Goal: Obtain resource: Obtain resource

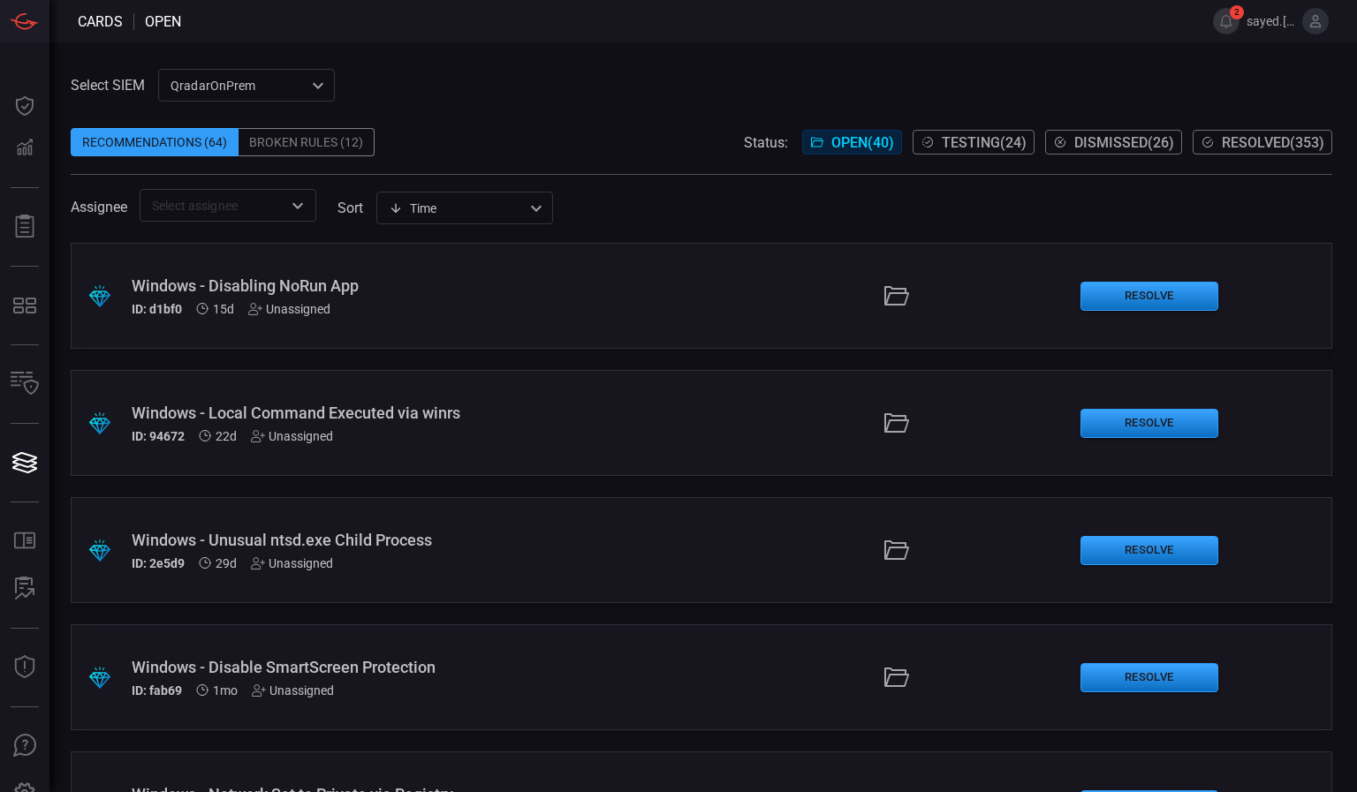
click at [1211, 148] on icon at bounding box center [1207, 142] width 14 height 14
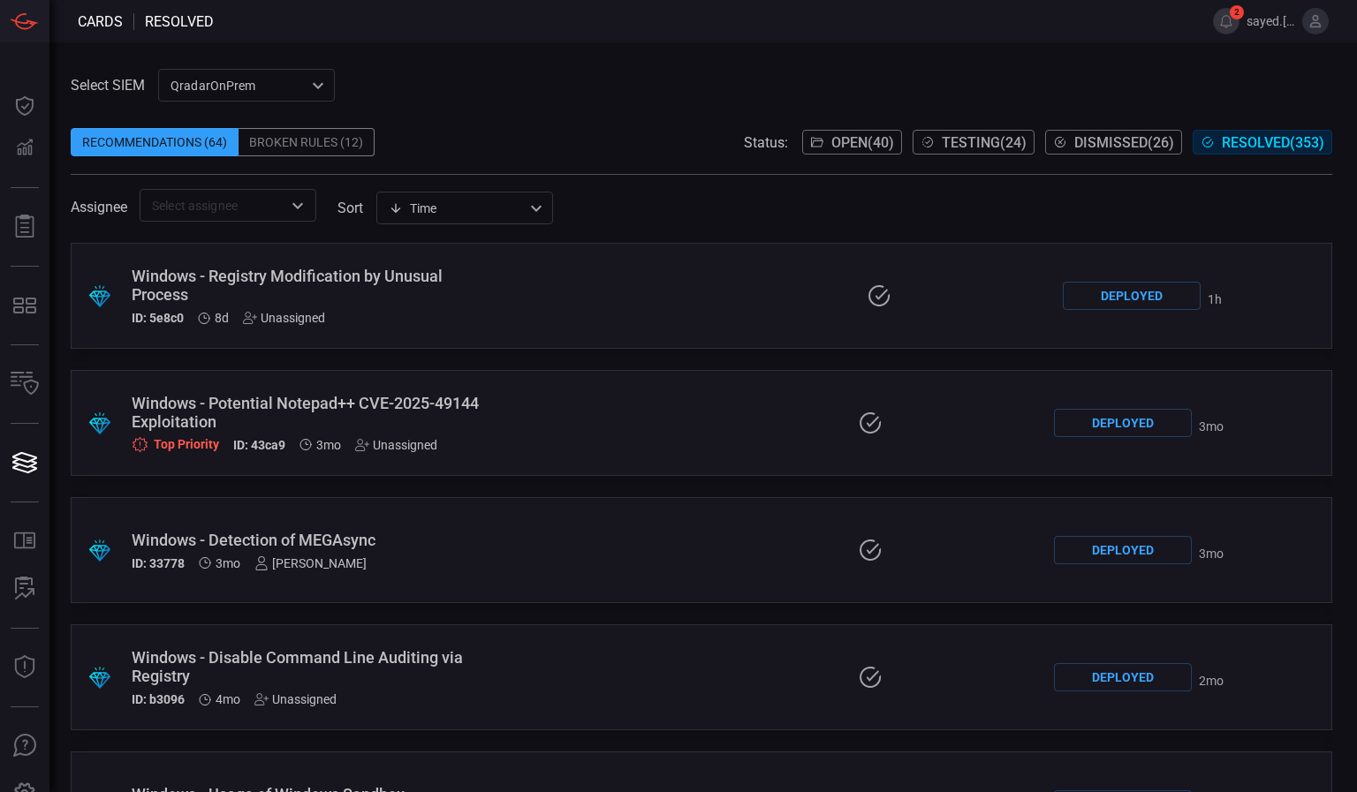
click at [410, 264] on div ".suggested_cards_icon{fill:url(#suggested_cards_icon);} Windows - Registry Modi…" at bounding box center [701, 296] width 1261 height 106
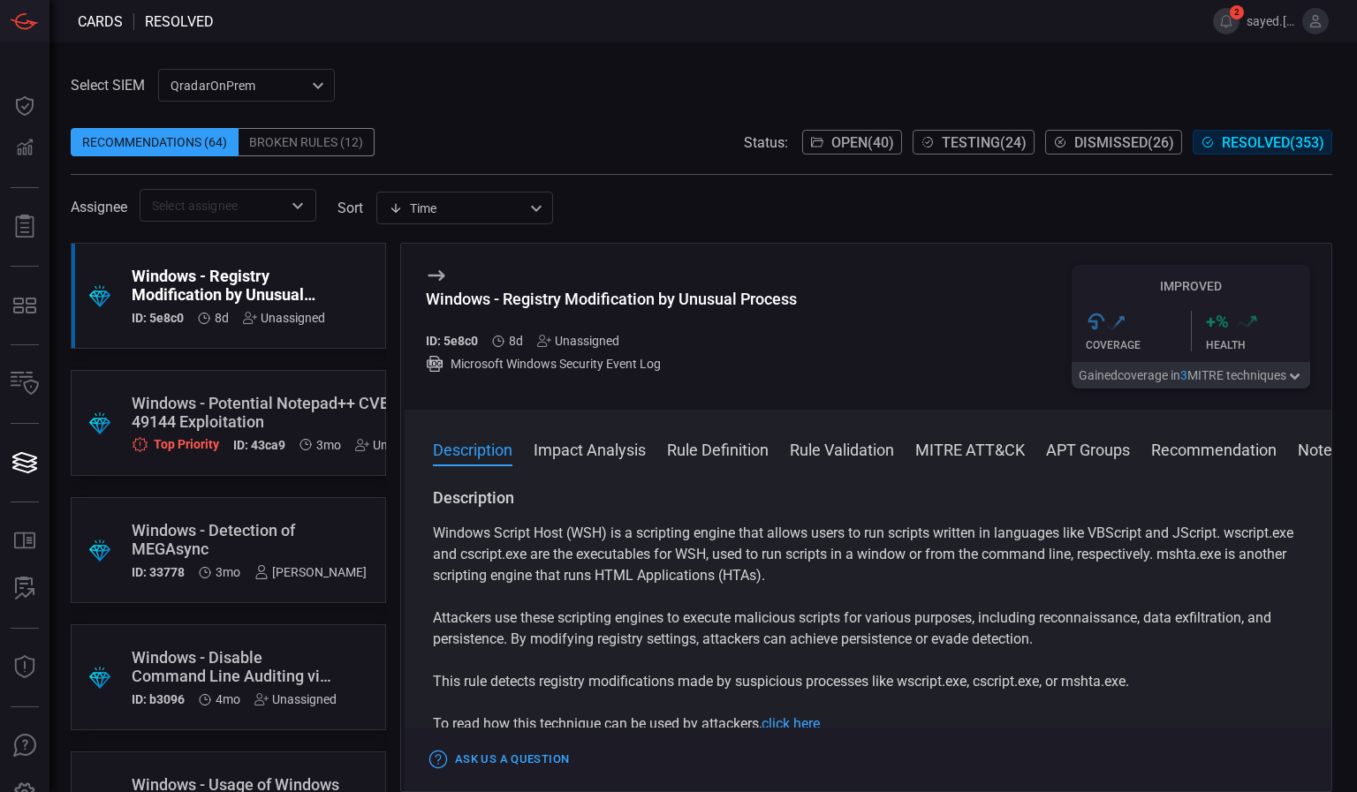
click at [829, 455] on button "Rule Validation" at bounding box center [842, 448] width 104 height 21
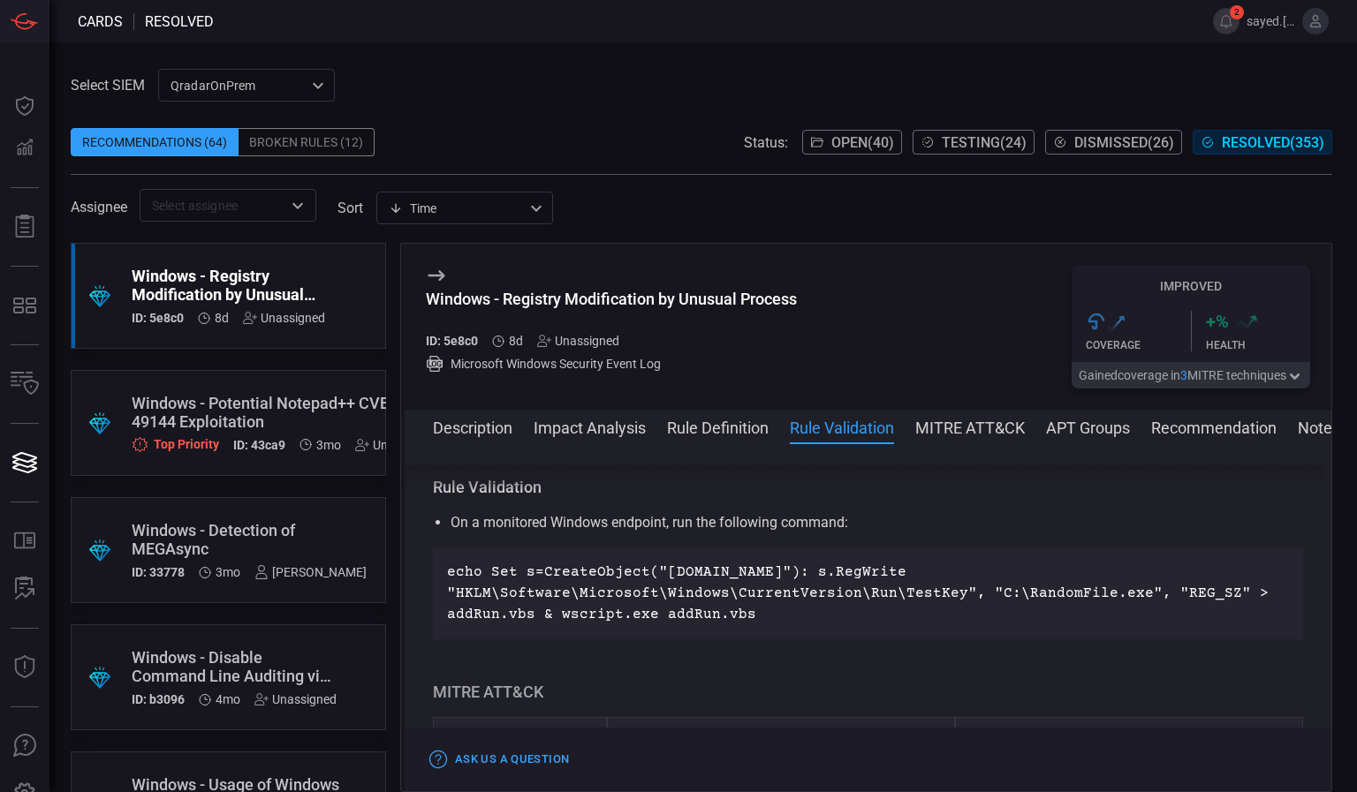
scroll to position [1397, 0]
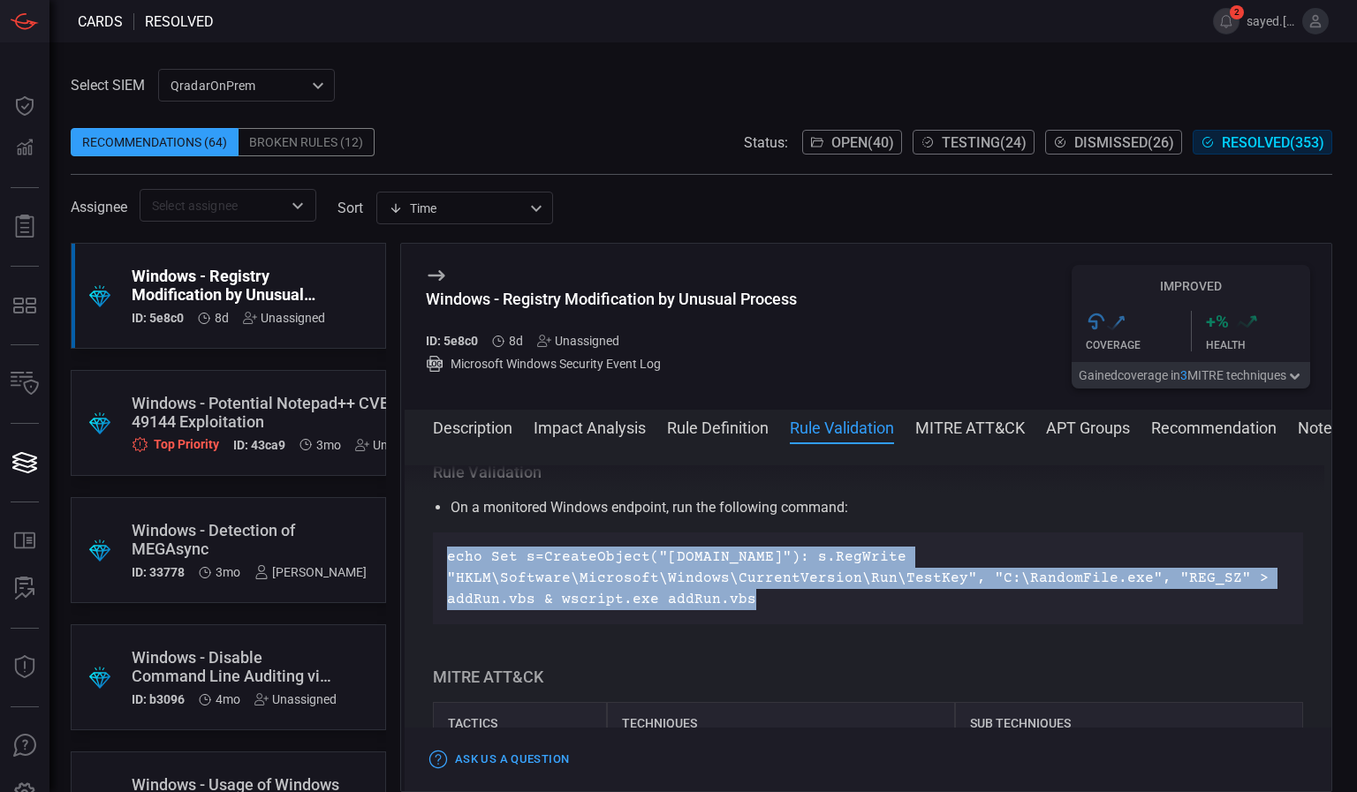
drag, startPoint x: 444, startPoint y: 573, endPoint x: 746, endPoint y: 630, distance: 306.5
click at [746, 624] on div "echo Set s=CreateObject("[DOMAIN_NAME]"): s.RegWrite "HKLM\Software\Microsoft\W…" at bounding box center [868, 579] width 870 height 92
copy p "echo Set s=CreateObject("[DOMAIN_NAME]"): s.RegWrite "HKLM\Software\Microsoft\W…"
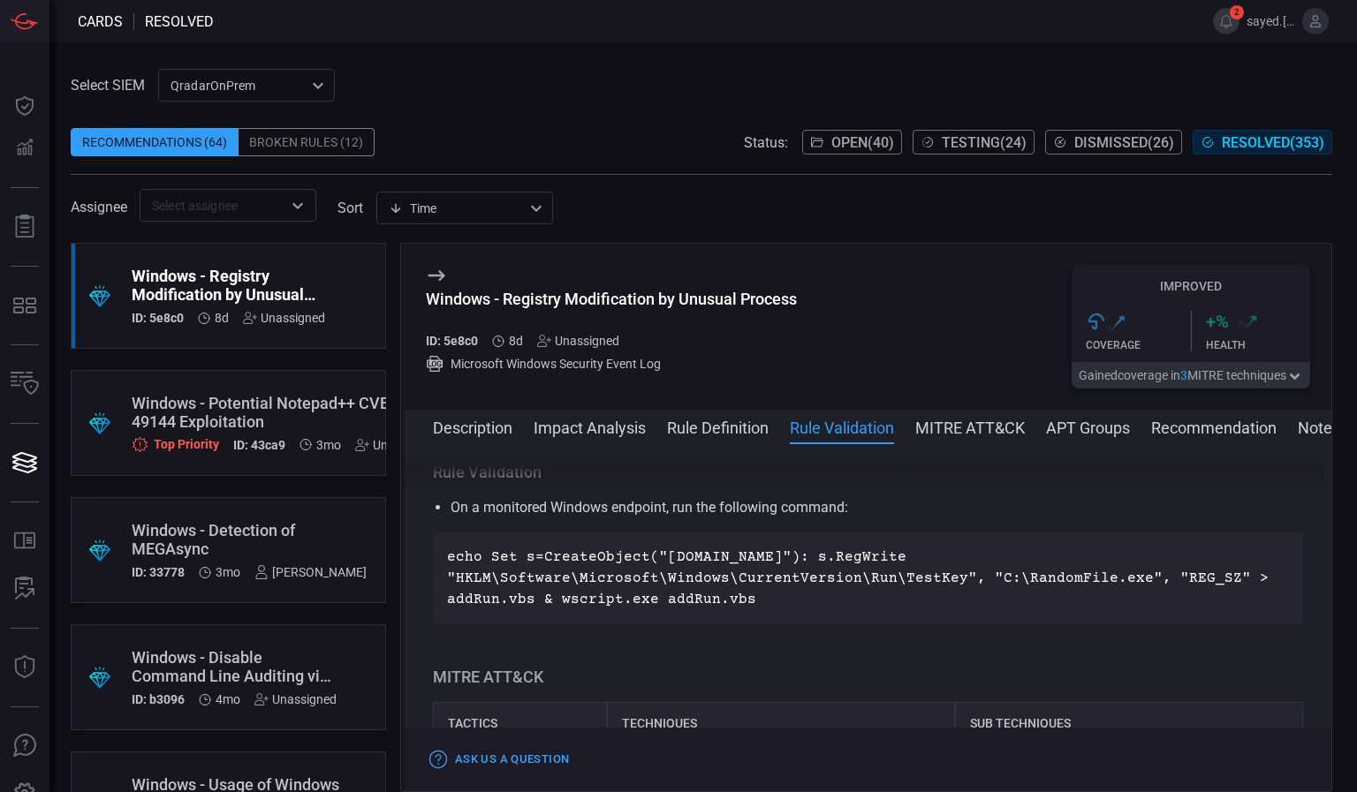
click at [777, 671] on div "Description Windows Script Host (WSH) is a scripting engine that allows users t…" at bounding box center [868, 615] width 927 height 298
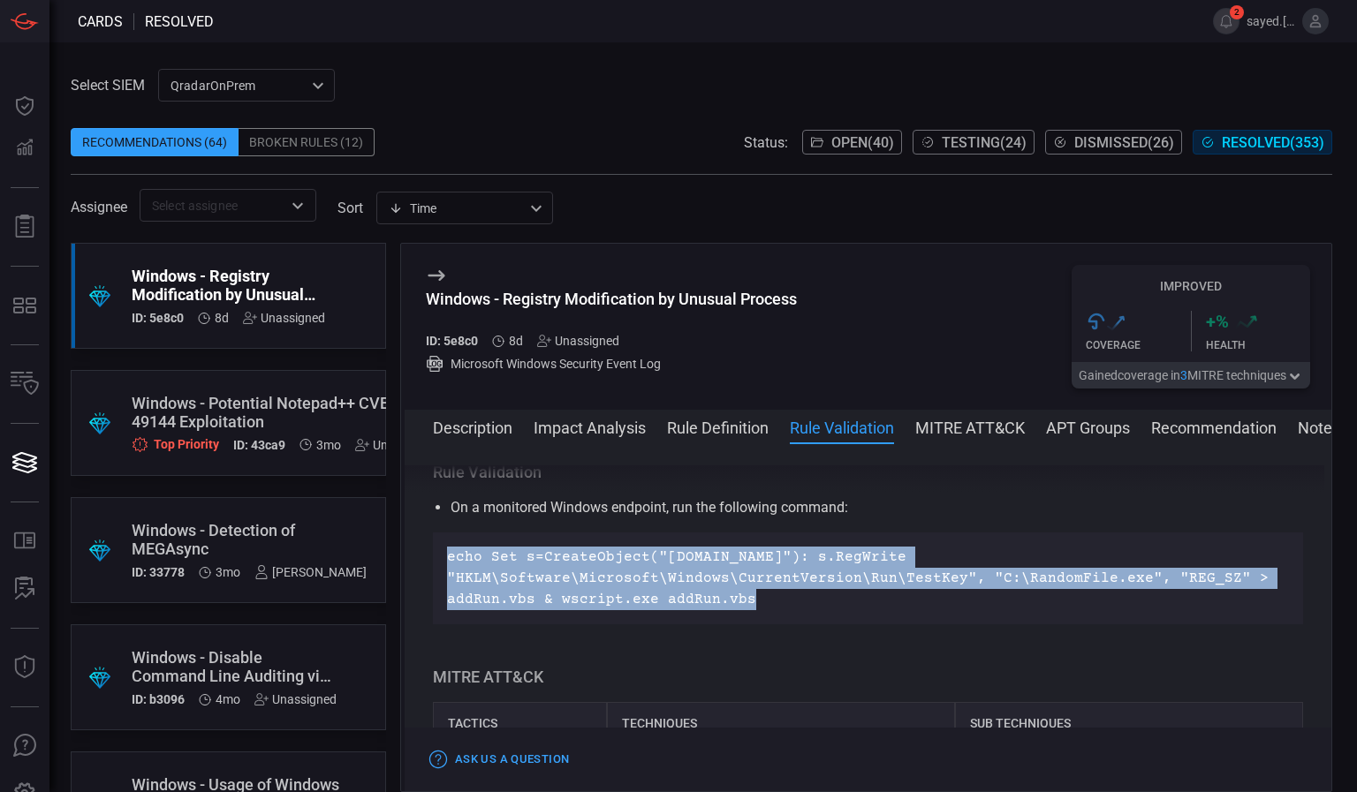
drag, startPoint x: 441, startPoint y: 573, endPoint x: 753, endPoint y: 631, distance: 317.0
click at [753, 624] on div "echo Set s=CreateObject("[DOMAIN_NAME]"): s.RegWrite "HKLM\Software\Microsoft\W…" at bounding box center [868, 579] width 870 height 92
copy p "echo Set s=CreateObject("[DOMAIN_NAME]"): s.RegWrite "HKLM\Software\Microsoft\W…"
